Goal: Task Accomplishment & Management: Manage account settings

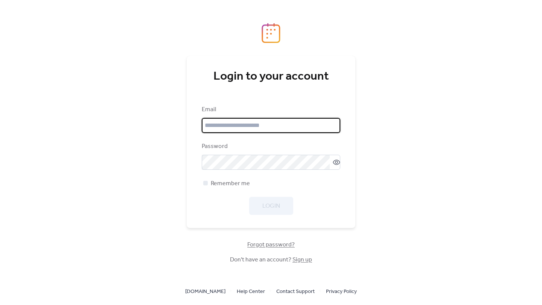
type input "**********"
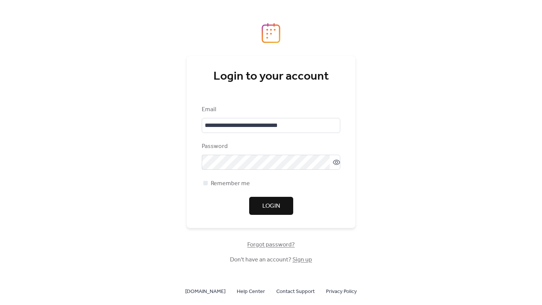
click at [408, 199] on div "**********" at bounding box center [271, 152] width 542 height 305
click at [281, 203] on button "Login" at bounding box center [271, 206] width 44 height 18
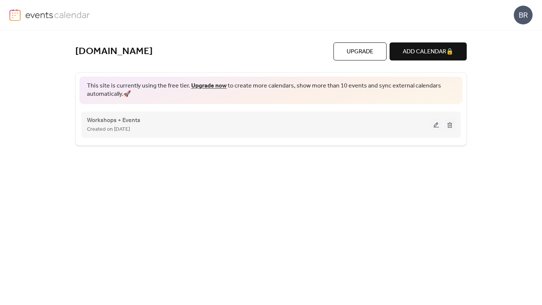
click at [261, 126] on div "Created on [DATE]" at bounding box center [259, 129] width 344 height 9
click at [151, 123] on div "Workshops + Events Created on [DATE]" at bounding box center [259, 125] width 344 height 18
click at [131, 124] on span "Workshops + Events" at bounding box center [113, 120] width 53 height 9
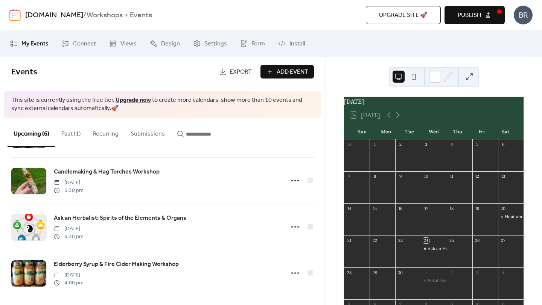
scroll to position [143, 0]
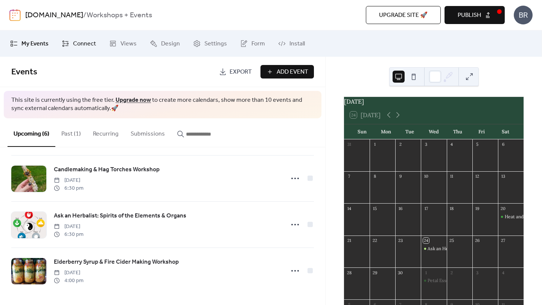
click at [79, 43] on span "Connect" at bounding box center [84, 43] width 23 height 9
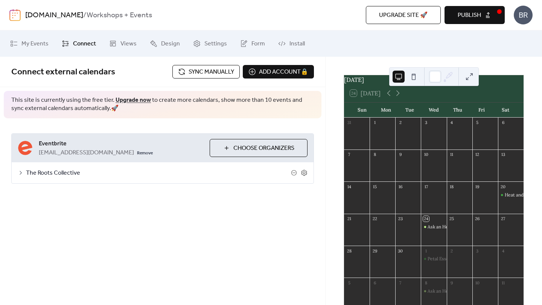
scroll to position [20, 0]
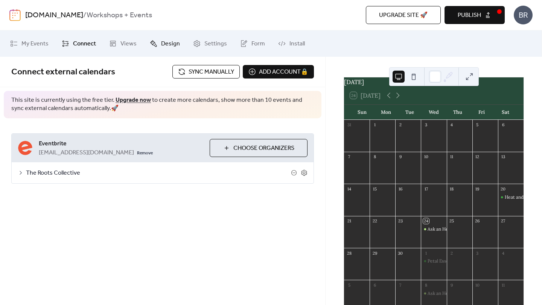
click at [165, 42] on span "Design" at bounding box center [170, 43] width 19 height 9
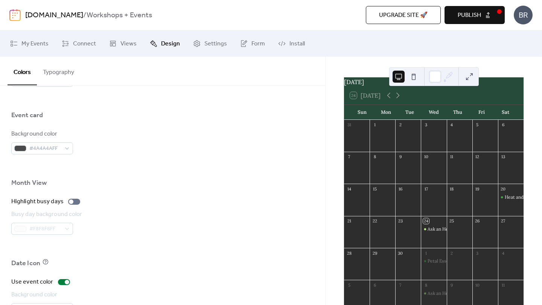
scroll to position [509, 0]
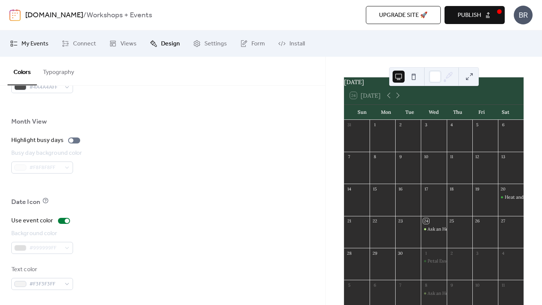
click at [30, 47] on span "My Events" at bounding box center [34, 43] width 27 height 9
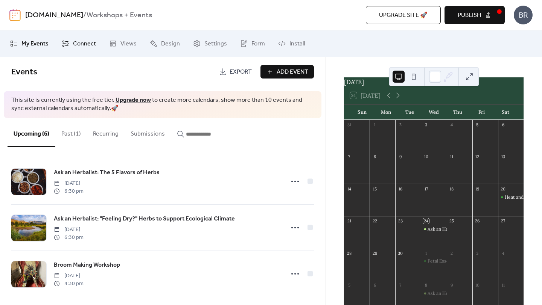
click at [83, 41] on span "Connect" at bounding box center [84, 43] width 23 height 9
